Goal: Transaction & Acquisition: Purchase product/service

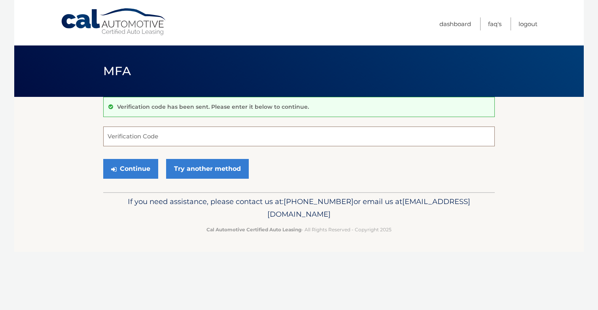
click at [149, 131] on input "Verification Code" at bounding box center [299, 137] width 392 height 20
type input "978773"
click at [139, 170] on button "Continue" at bounding box center [130, 169] width 55 height 20
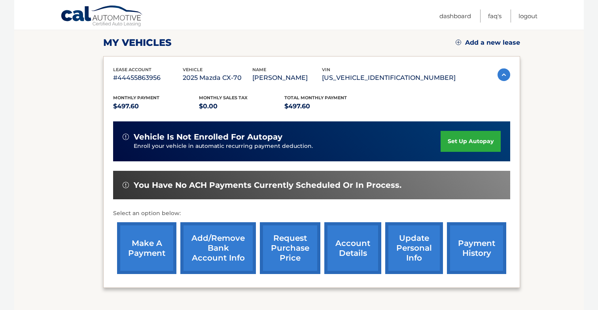
scroll to position [113, 0]
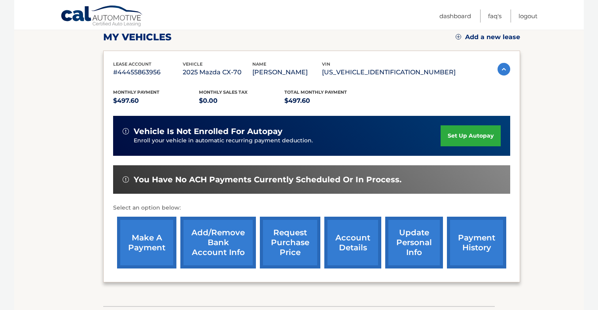
click at [160, 243] on link "make a payment" at bounding box center [146, 243] width 59 height 52
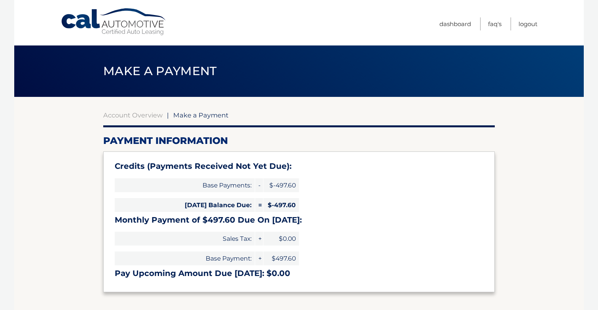
select select "NDJhNTFkYWMtMTNjMi00YWViLWEzNzUtYTM5NDgzNjcxYTA3"
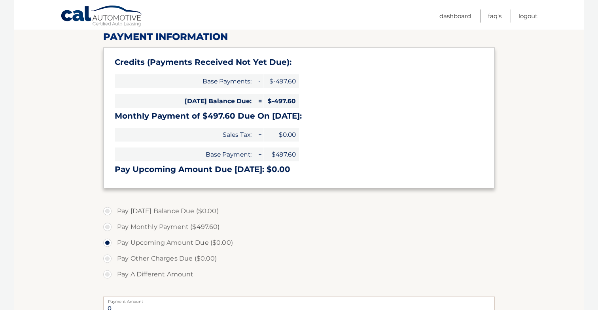
scroll to position [105, 0]
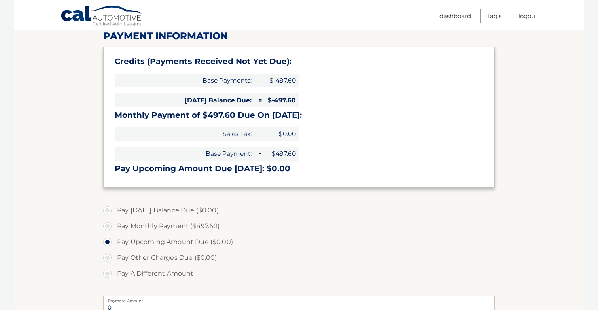
click at [183, 221] on label "Pay Monthly Payment ($497.60)" at bounding box center [299, 226] width 392 height 16
click at [114, 221] on input "Pay Monthly Payment ($497.60)" at bounding box center [110, 224] width 8 height 13
radio input "true"
type input "497.60"
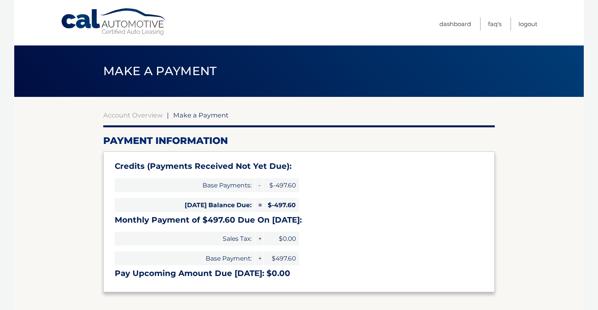
scroll to position [0, 0]
click at [526, 24] on link "Logout" at bounding box center [528, 23] width 19 height 13
